Goal: Find specific page/section

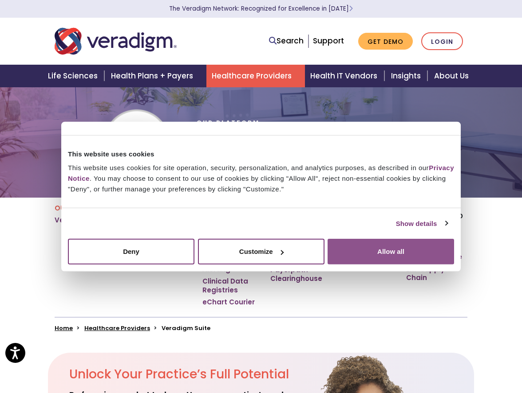
click at [363, 252] on button "Allow all" at bounding box center [390, 252] width 126 height 26
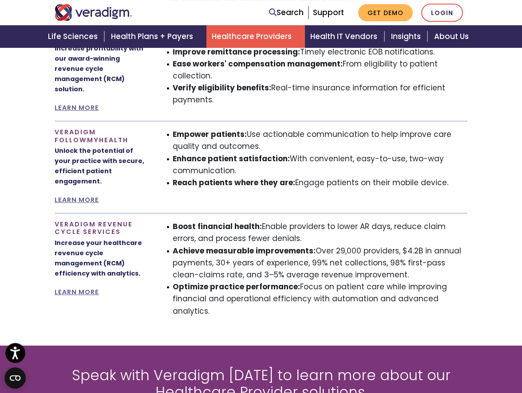
scroll to position [859, 0]
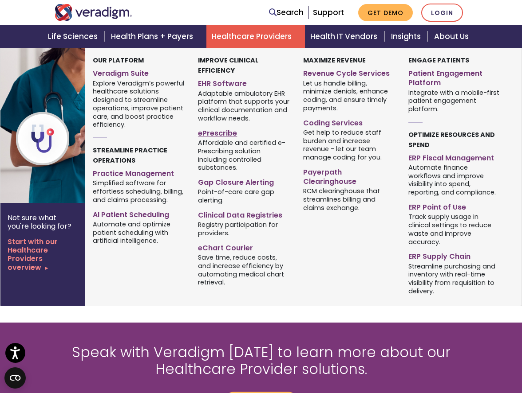
click at [218, 134] on link "ePrescribe" at bounding box center [244, 132] width 92 height 13
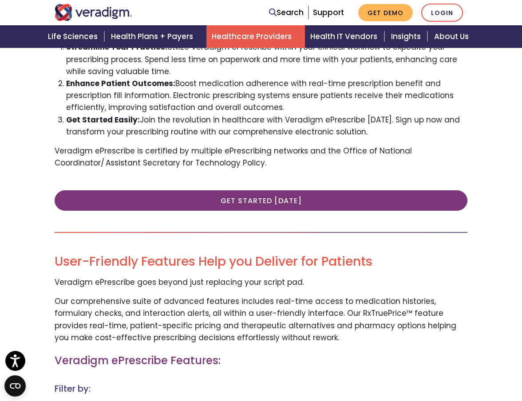
scroll to position [452, 0]
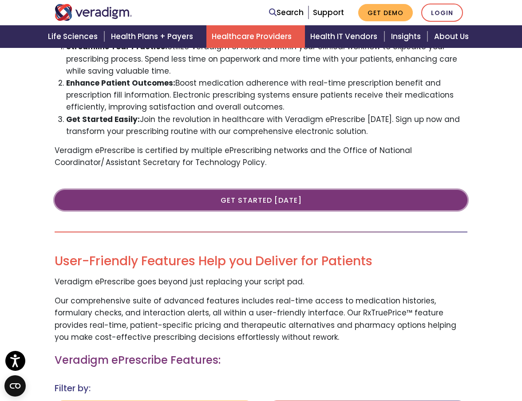
click at [259, 200] on link "Get Started Today" at bounding box center [261, 200] width 412 height 20
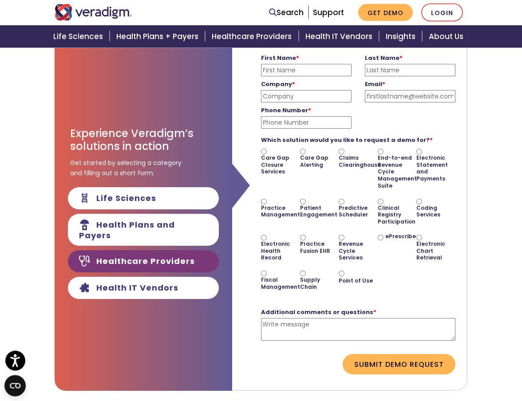
scroll to position [136, 0]
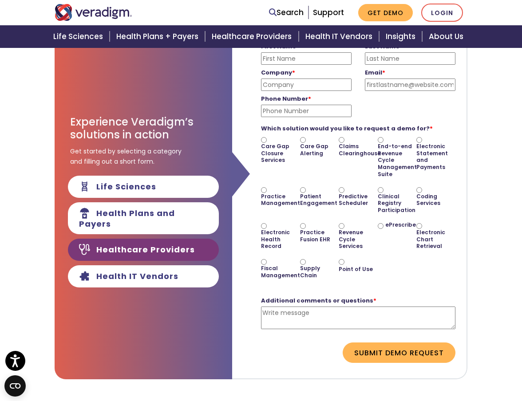
click at [378, 227] on input "ePrescribe" at bounding box center [380, 226] width 6 height 6
radio input "true"
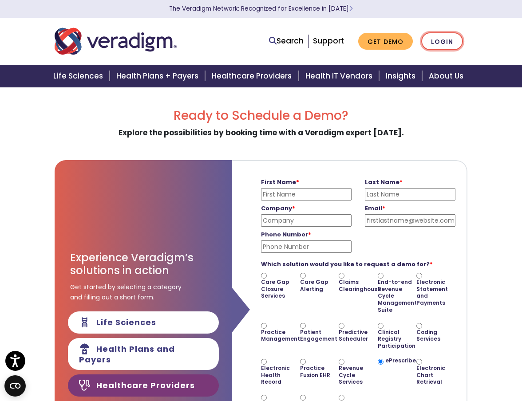
click at [443, 43] on link "Login" at bounding box center [442, 41] width 42 height 18
